Goal: Information Seeking & Learning: Check status

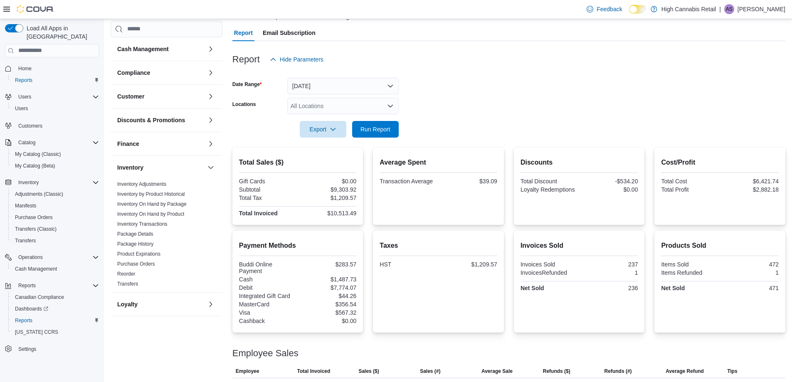
scroll to position [68, 0]
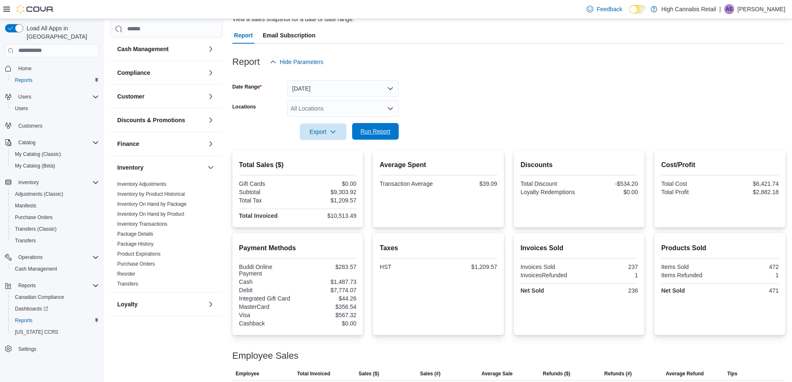
click at [364, 128] on span "Run Report" at bounding box center [375, 131] width 30 height 8
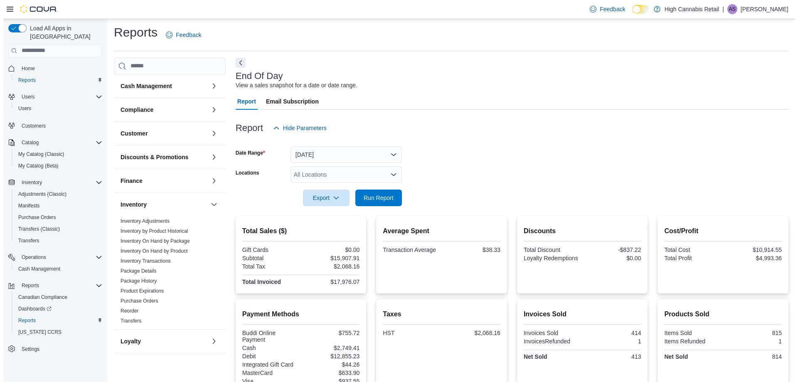
scroll to position [0, 0]
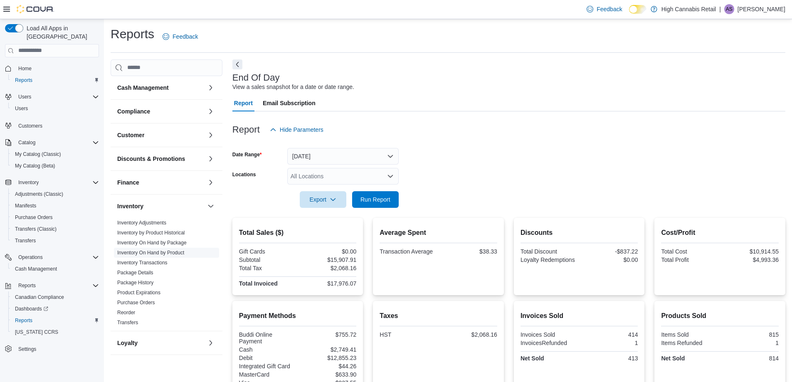
click at [158, 249] on span "Inventory On Hand by Product" at bounding box center [150, 252] width 67 height 7
click at [159, 251] on link "Inventory On Hand by Product" at bounding box center [150, 253] width 67 height 6
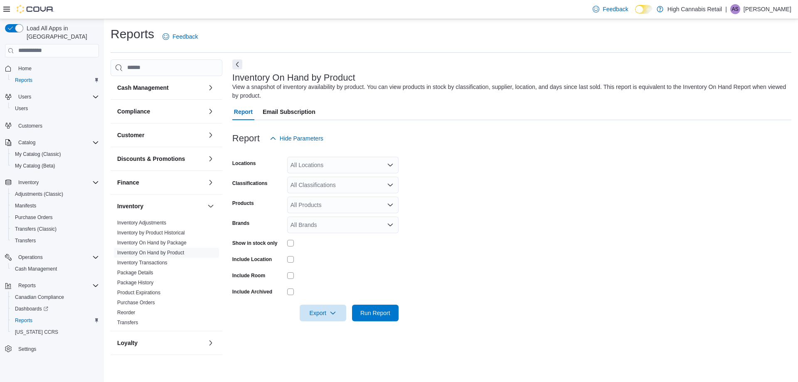
click at [331, 165] on div "All Locations" at bounding box center [342, 165] width 111 height 17
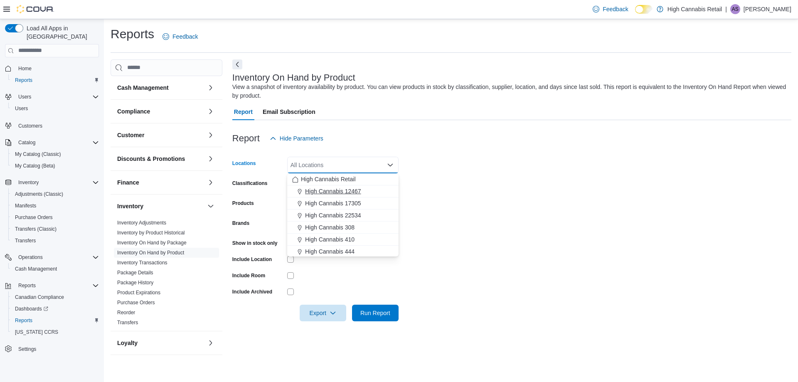
click at [329, 189] on span "High Cannabis 12467" at bounding box center [333, 191] width 56 height 8
drag, startPoint x: 469, startPoint y: 179, endPoint x: 404, endPoint y: 185, distance: 65.1
click at [468, 179] on form "Locations High Cannabis 12467 Combo box. Selected. High Cannabis 12467. Press B…" at bounding box center [511, 234] width 559 height 175
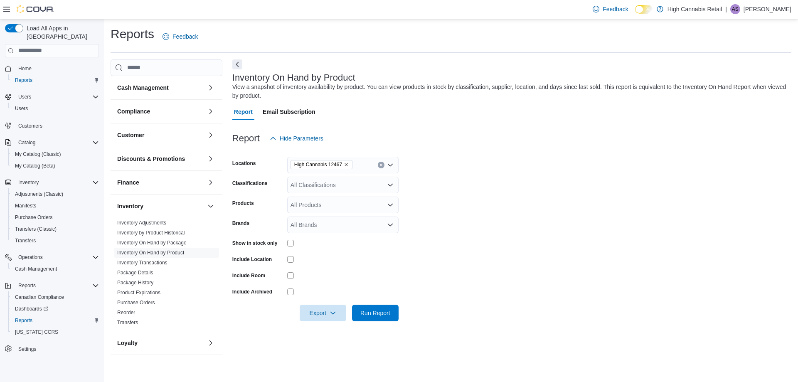
click at [359, 182] on div "All Classifications" at bounding box center [342, 185] width 111 height 17
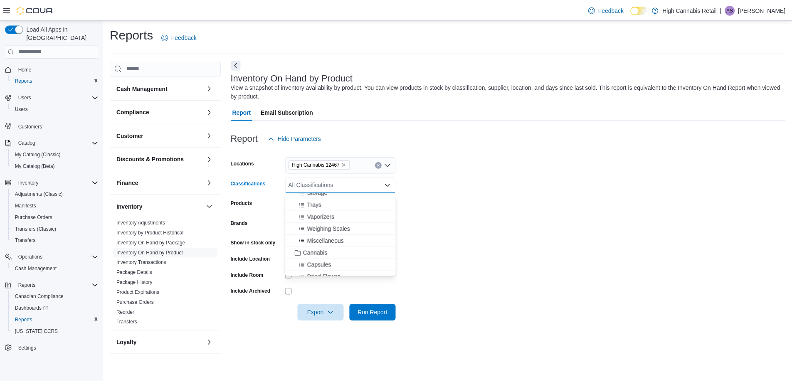
scroll to position [125, 0]
click at [325, 241] on span "Cannabis" at bounding box center [317, 243] width 25 height 8
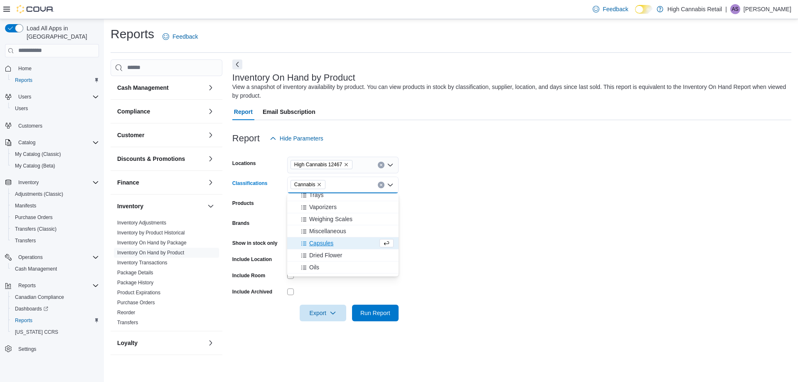
click at [463, 207] on form "Locations High Cannabis 12467 Classifications Cannabis Combo box. Selected. Can…" at bounding box center [511, 234] width 559 height 175
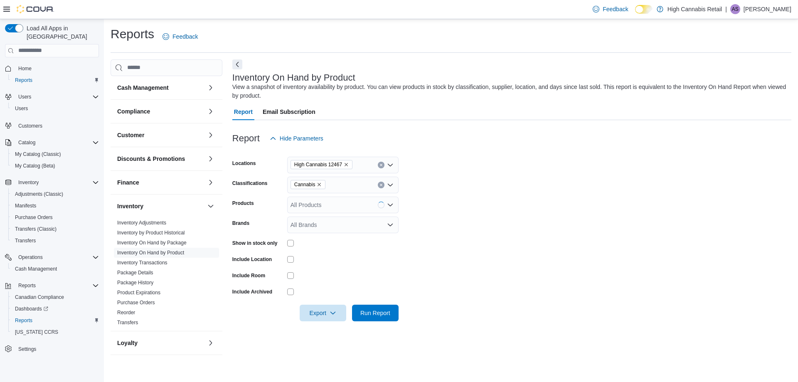
click at [283, 239] on div "Show in stock only" at bounding box center [258, 242] width 52 height 13
drag, startPoint x: 298, startPoint y: 246, endPoint x: 294, endPoint y: 245, distance: 4.9
click at [296, 246] on div at bounding box center [342, 242] width 111 height 13
drag, startPoint x: 383, startPoint y: 311, endPoint x: 391, endPoint y: 292, distance: 21.2
click at [381, 311] on span "Run Report" at bounding box center [375, 313] width 30 height 8
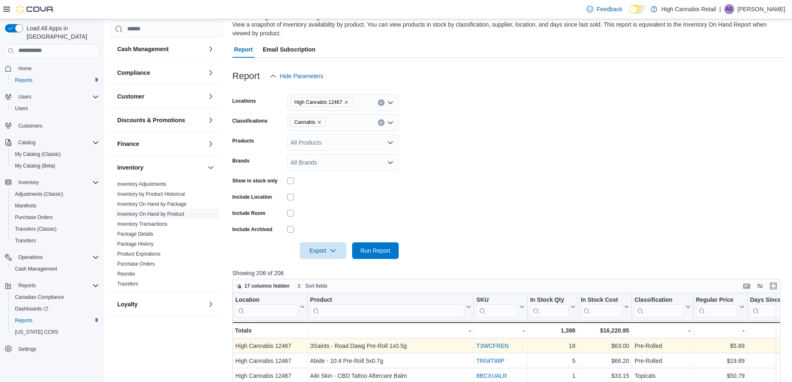
scroll to position [166, 0]
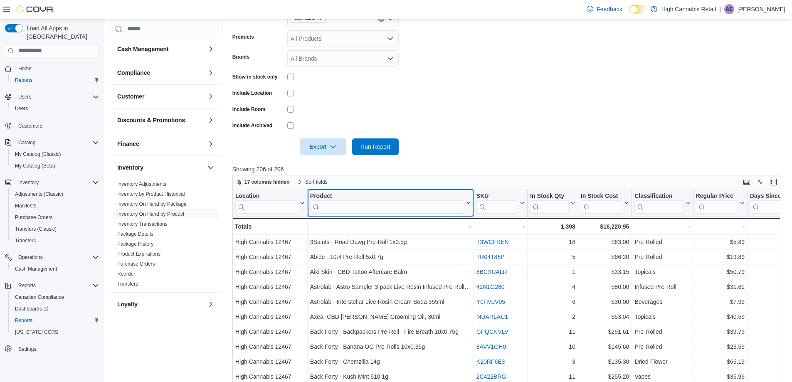
click at [394, 208] on input "search" at bounding box center [387, 206] width 154 height 13
type input "***"
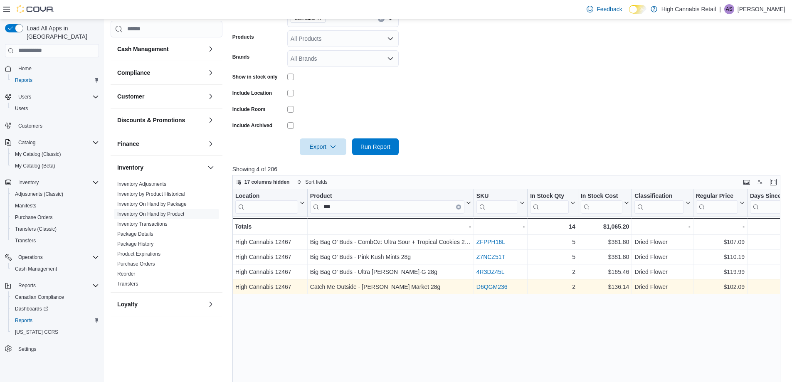
click at [494, 286] on link "D6QGM236" at bounding box center [491, 286] width 31 height 7
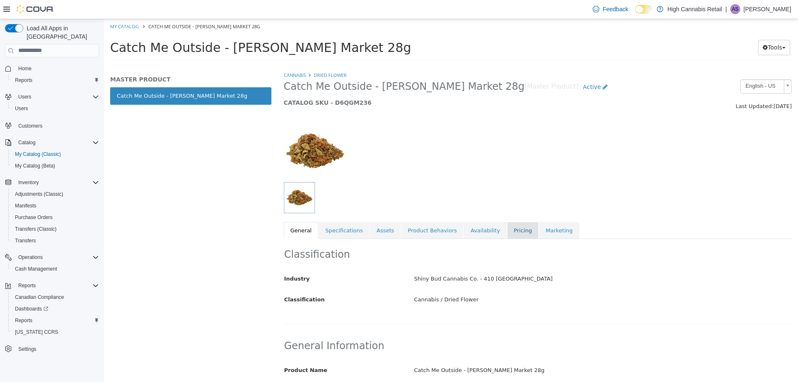
click at [507, 227] on link "Pricing" at bounding box center [523, 229] width 32 height 17
